Goal: Task Accomplishment & Management: Complete application form

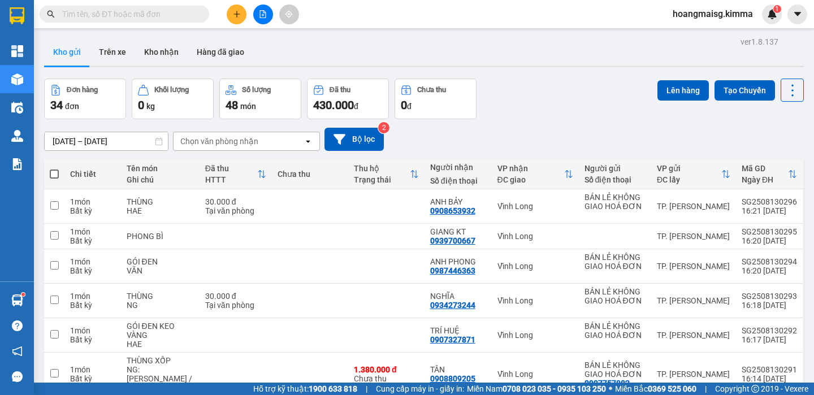
click at [179, 18] on input "text" at bounding box center [128, 14] width 133 height 12
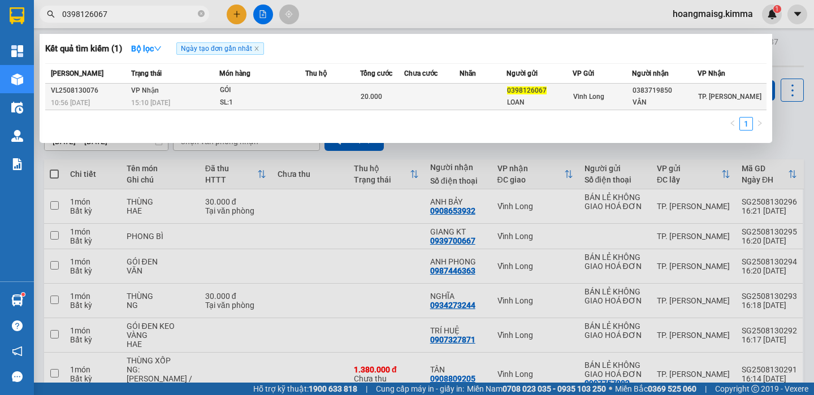
type input "0398126067"
click at [335, 98] on td at bounding box center [332, 97] width 54 height 27
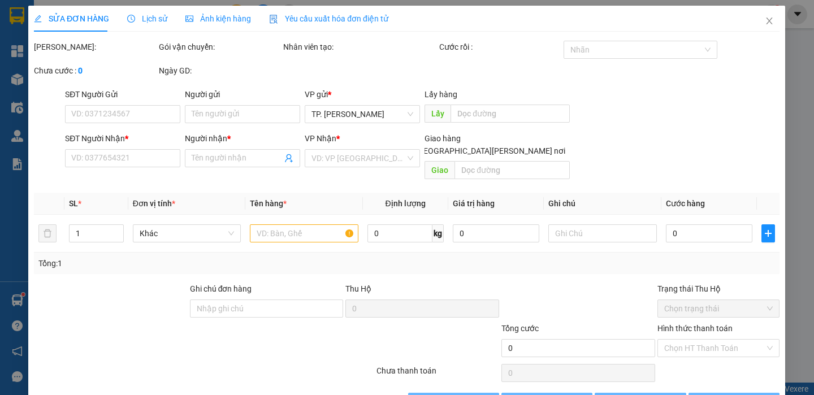
type input "0398126067"
type input "LOAN"
type input "0383719850"
type input "VÂN"
type input "20.000"
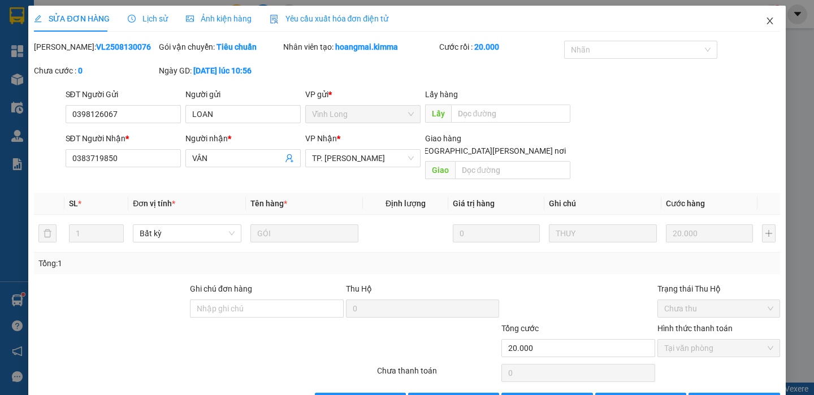
click at [765, 19] on icon "close" at bounding box center [769, 20] width 9 height 9
